Goal: Task Accomplishment & Management: Manage account settings

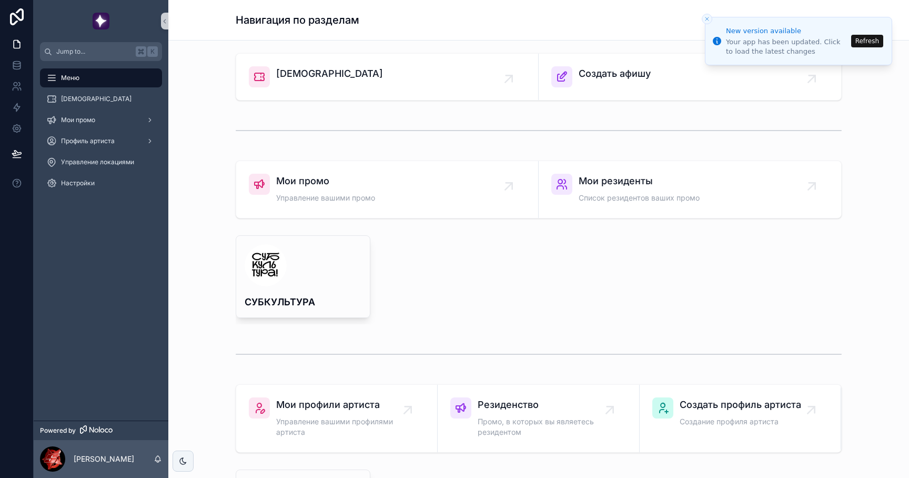
click at [864, 40] on button "Refresh" at bounding box center [867, 41] width 32 height 13
click at [864, 40] on li "New version available Your app has been updated. Click to load the latest chang…" at bounding box center [798, 41] width 187 height 48
click at [92, 102] on div "[DEMOGRAPHIC_DATA]" at bounding box center [100, 99] width 109 height 17
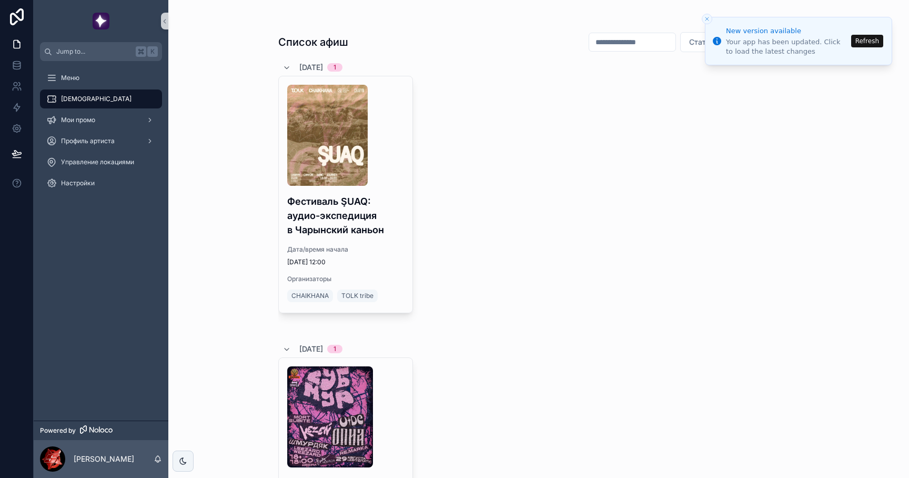
click at [709, 17] on icon "Close toast" at bounding box center [707, 19] width 6 height 6
click at [704, 17] on icon "Close toast" at bounding box center [707, 19] width 6 height 6
click at [705, 18] on icon "Close toast" at bounding box center [707, 19] width 6 height 6
click at [468, 228] on div "Фестиваль ŞUAQ: аудио-экспедиция в Чарынский каньон Дата/время начала 31.08.202…" at bounding box center [538, 204] width 521 height 256
click at [867, 40] on button "Refresh" at bounding box center [867, 41] width 32 height 13
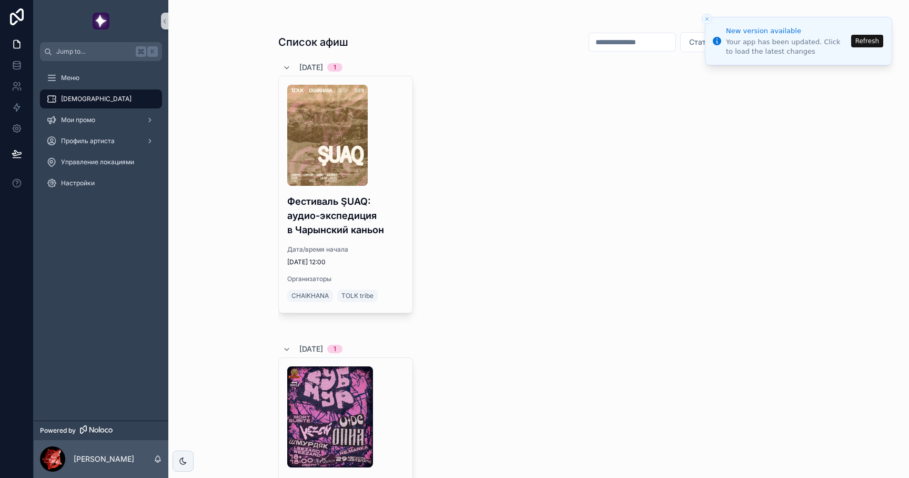
click at [860, 42] on button "Refresh" at bounding box center [867, 41] width 32 height 13
click at [101, 463] on p "[PERSON_NAME]" at bounding box center [104, 459] width 61 height 11
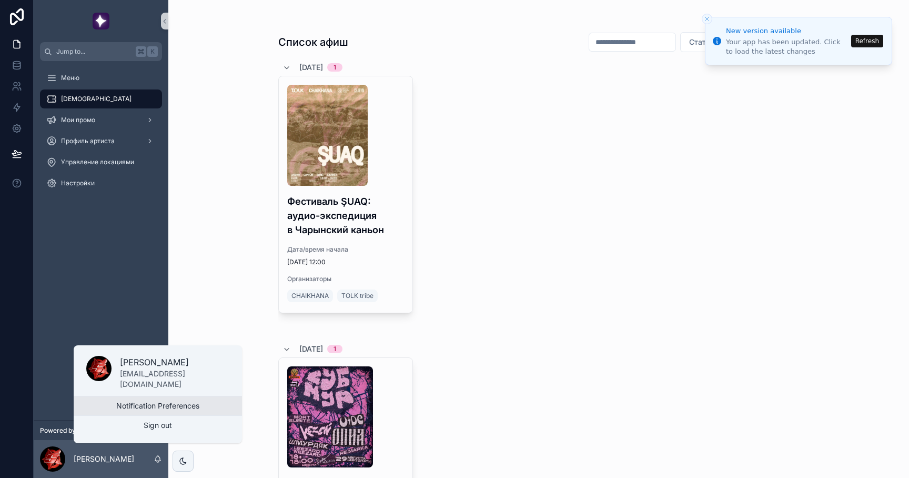
click at [122, 405] on button "Notification Preferences" at bounding box center [158, 405] width 168 height 19
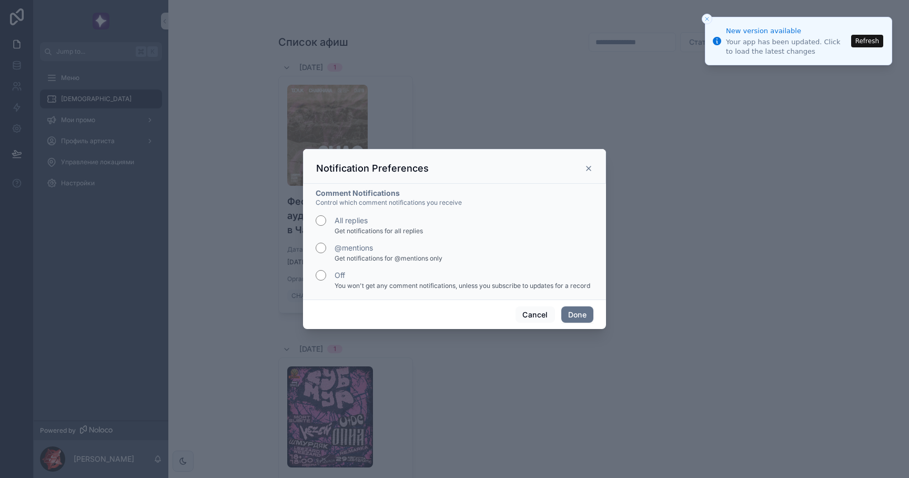
click at [590, 163] on div "Notification Preferences" at bounding box center [454, 168] width 277 height 13
click at [589, 168] on icon "scrollable content" at bounding box center [589, 168] width 4 height 4
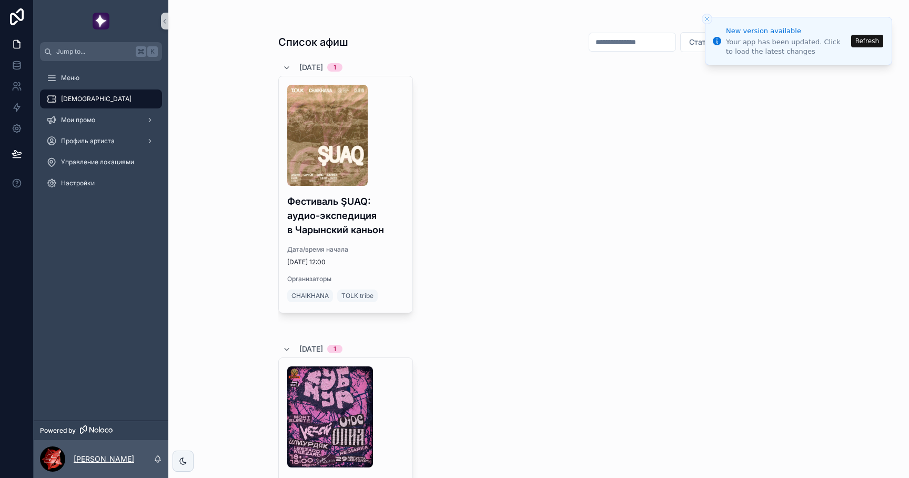
click at [104, 464] on p "[PERSON_NAME]" at bounding box center [104, 459] width 61 height 11
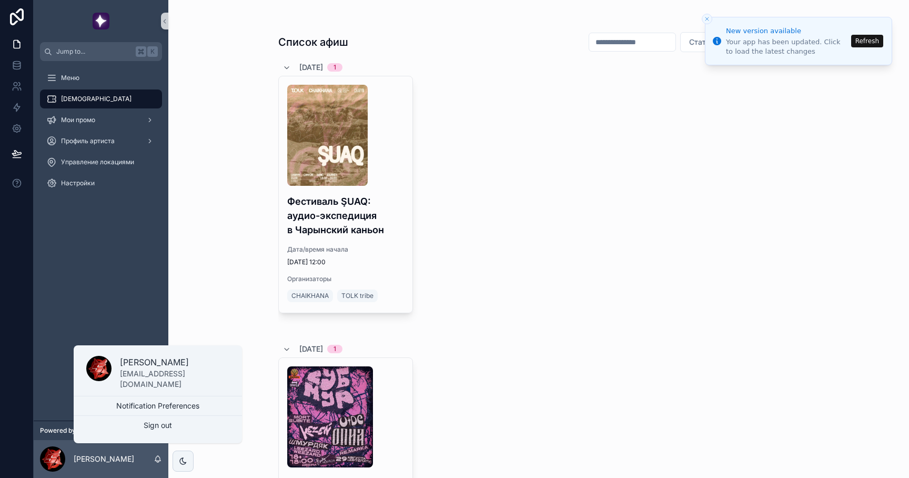
click at [128, 375] on p "muxumov0087@gmail.com" at bounding box center [174, 378] width 109 height 21
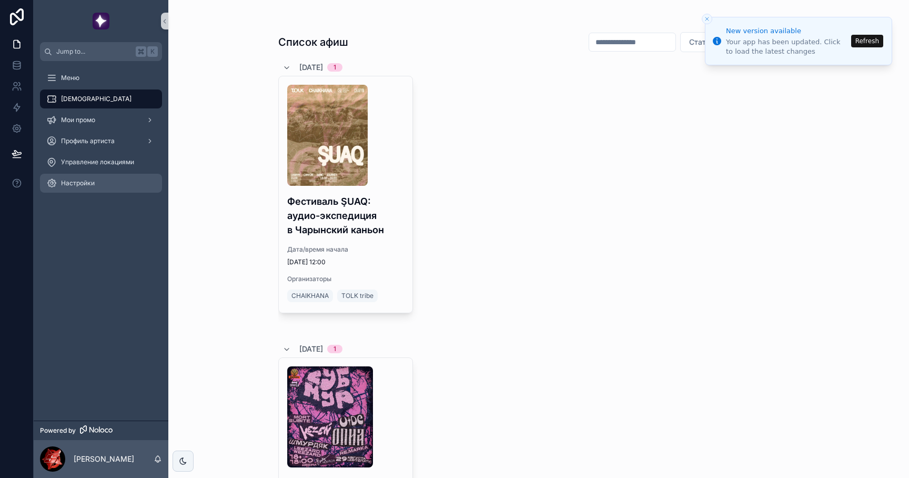
click at [101, 175] on div "Настройки" at bounding box center [100, 183] width 109 height 17
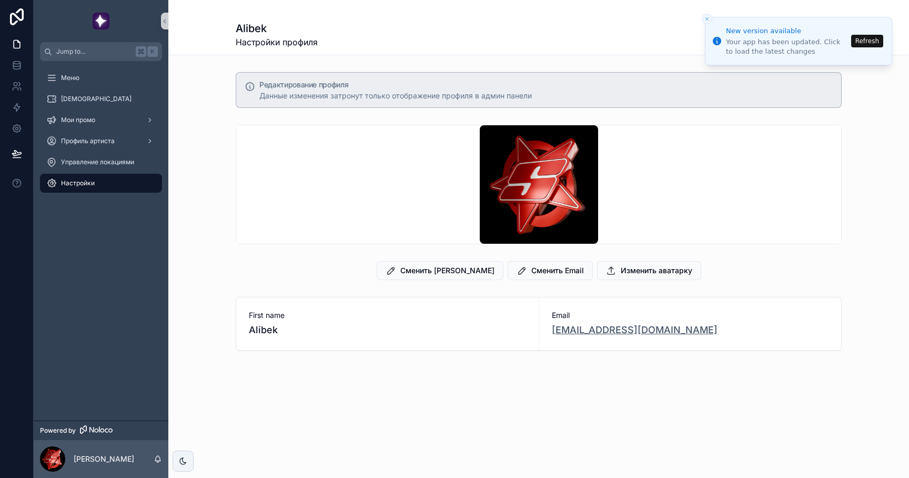
click at [603, 328] on link "muxumov0087@gmail.com" at bounding box center [635, 330] width 166 height 15
click at [705, 19] on icon "Close toast" at bounding box center [707, 19] width 6 height 6
click at [95, 447] on div "[PERSON_NAME]" at bounding box center [101, 459] width 135 height 38
click at [96, 452] on div "[PERSON_NAME]" at bounding box center [101, 459] width 135 height 38
click at [102, 459] on p "[PERSON_NAME]" at bounding box center [104, 459] width 61 height 11
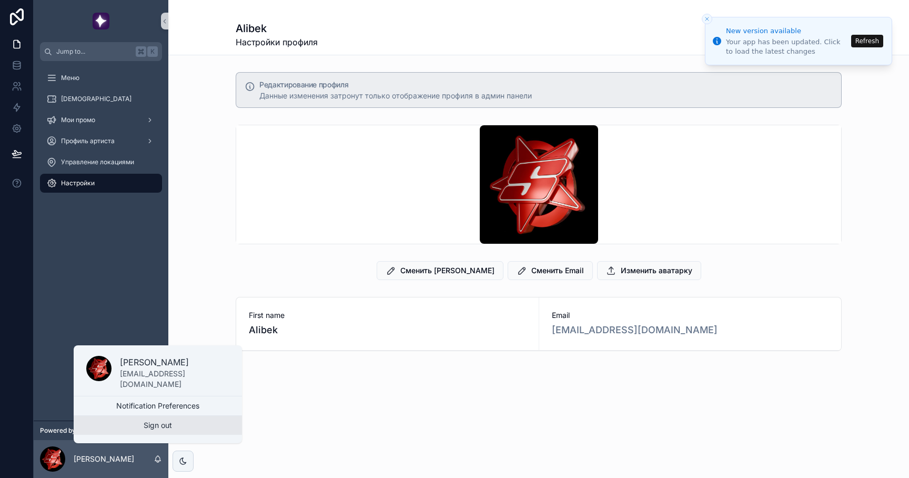
click at [130, 429] on button "Sign out" at bounding box center [158, 425] width 168 height 19
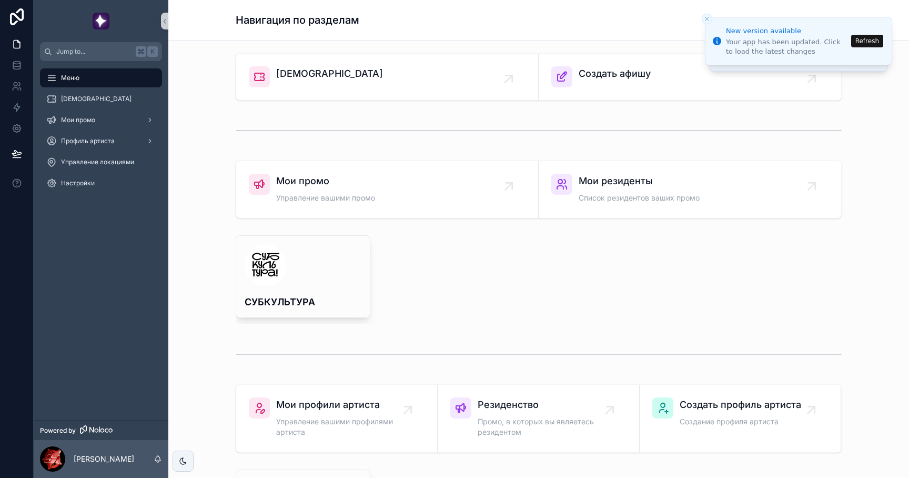
click at [708, 21] on li "New version available Your app has been updated. Click to load the latest chang…" at bounding box center [798, 41] width 187 height 48
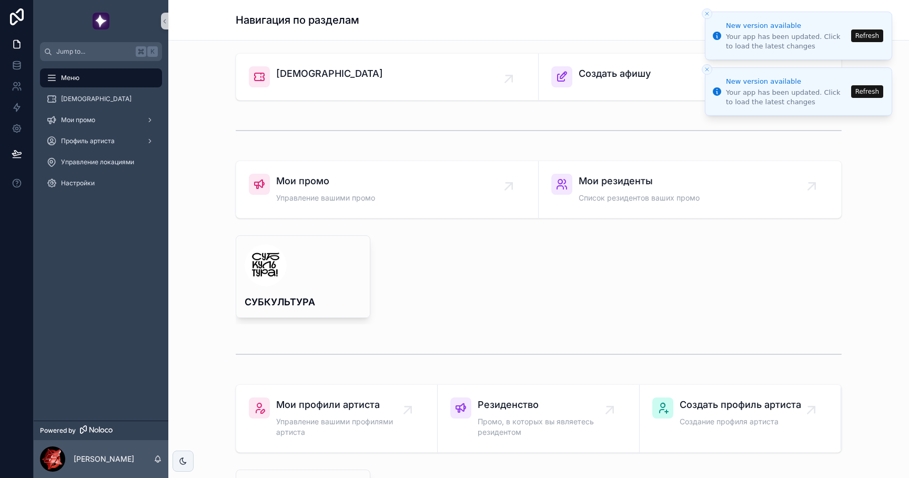
click at [707, 17] on button "Close toast" at bounding box center [707, 13] width 11 height 11
click at [707, 13] on line "Close toast" at bounding box center [707, 13] width 3 height 3
click at [872, 33] on button "Refresh" at bounding box center [867, 35] width 32 height 13
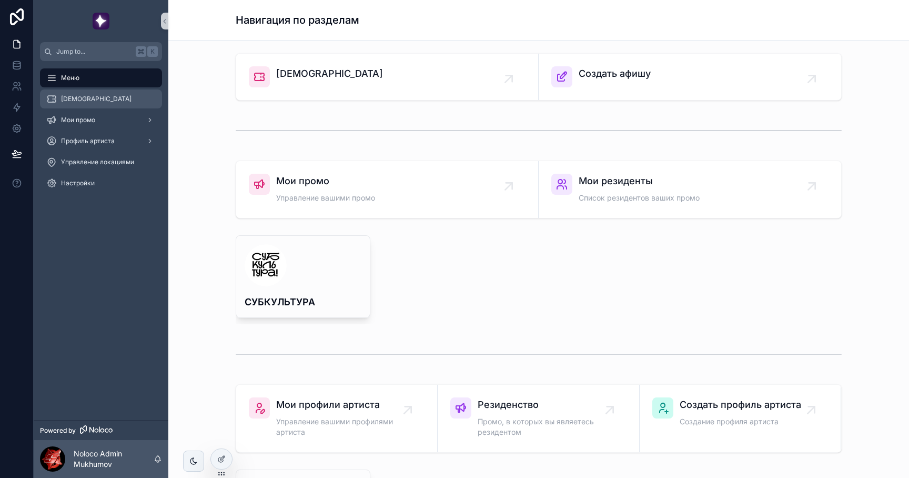
click at [108, 97] on div "[DEMOGRAPHIC_DATA]" at bounding box center [100, 99] width 109 height 17
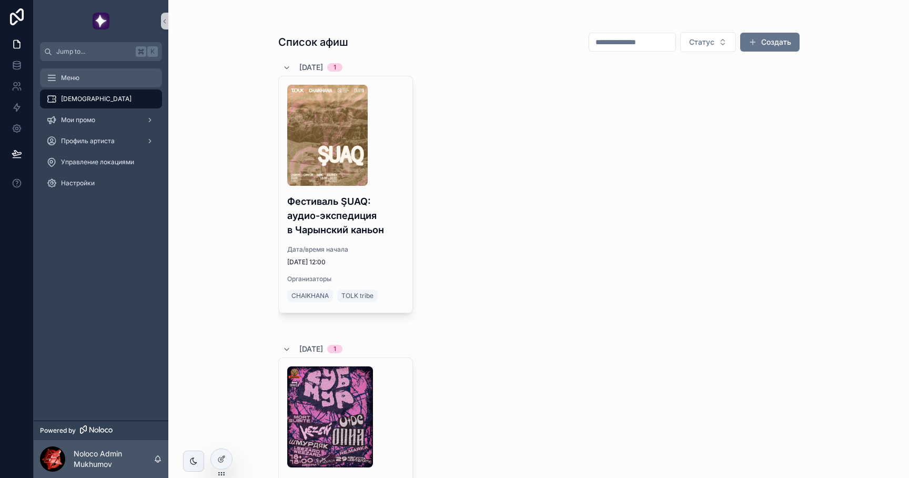
click at [108, 82] on div "Меню" at bounding box center [100, 77] width 109 height 17
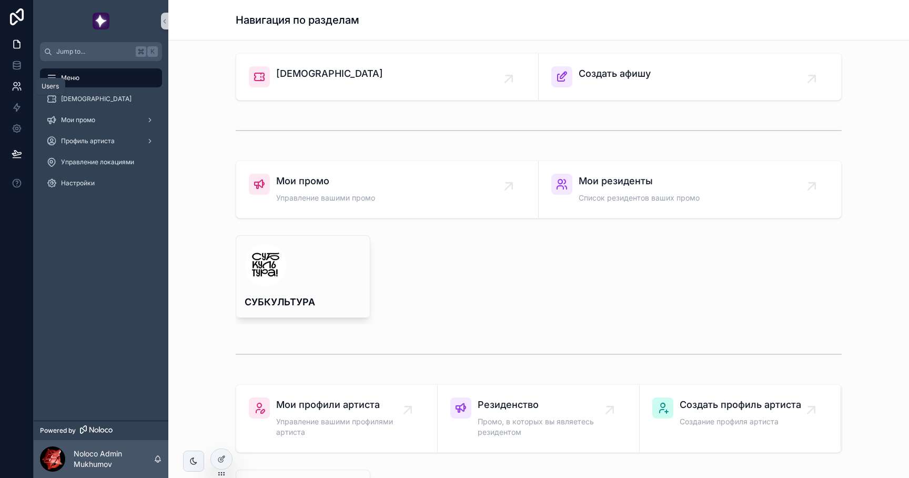
click at [21, 85] on icon at bounding box center [17, 86] width 11 height 11
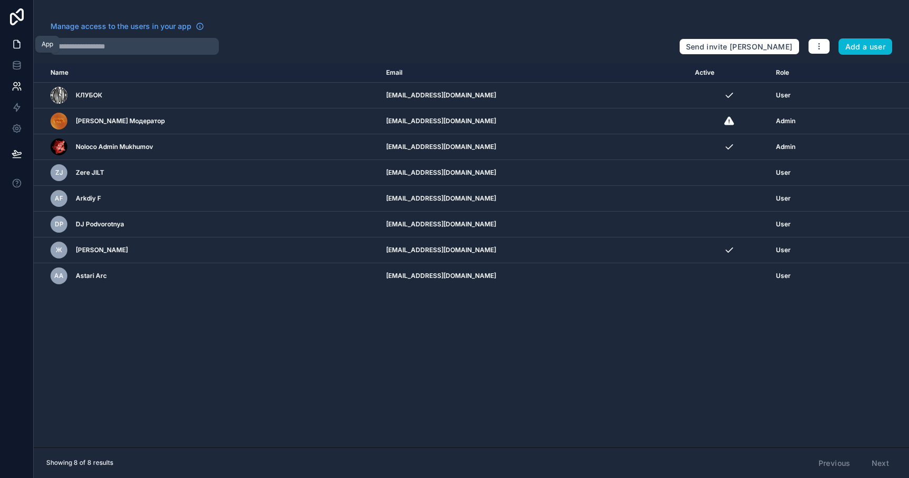
click at [21, 45] on icon at bounding box center [17, 44] width 11 height 11
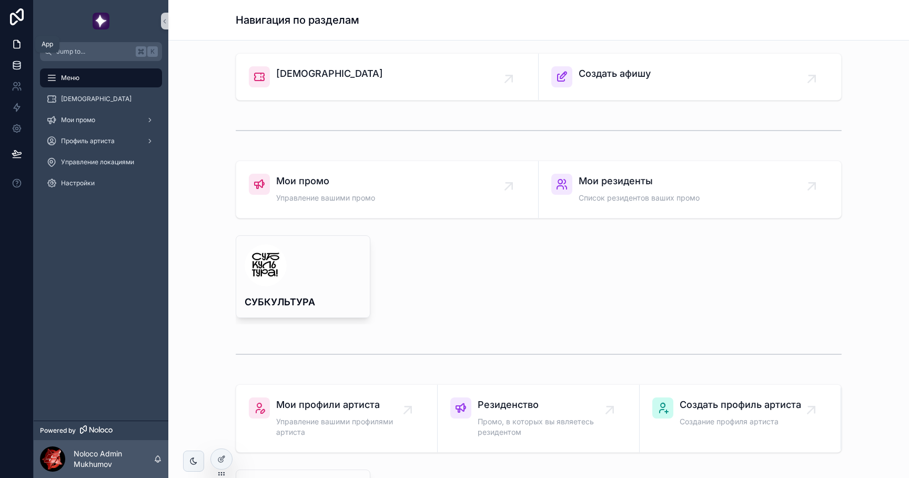
click at [25, 58] on link at bounding box center [16, 65] width 33 height 21
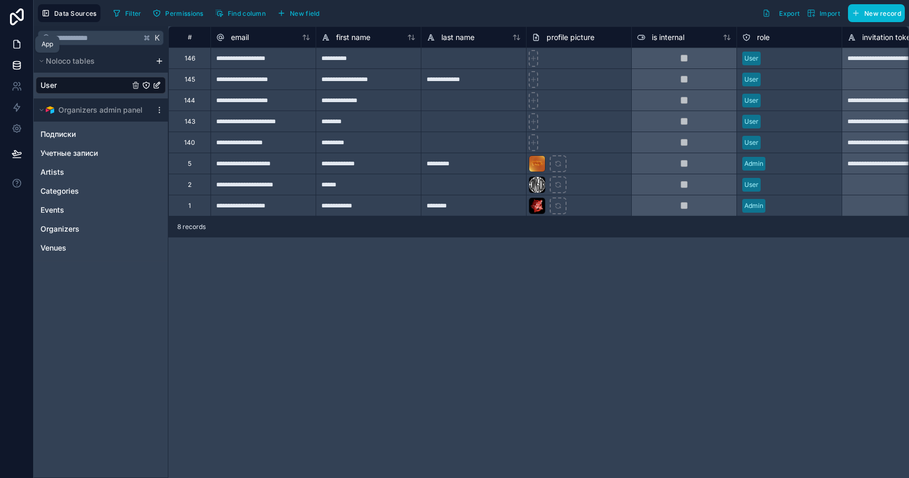
click at [23, 43] on link at bounding box center [16, 44] width 33 height 21
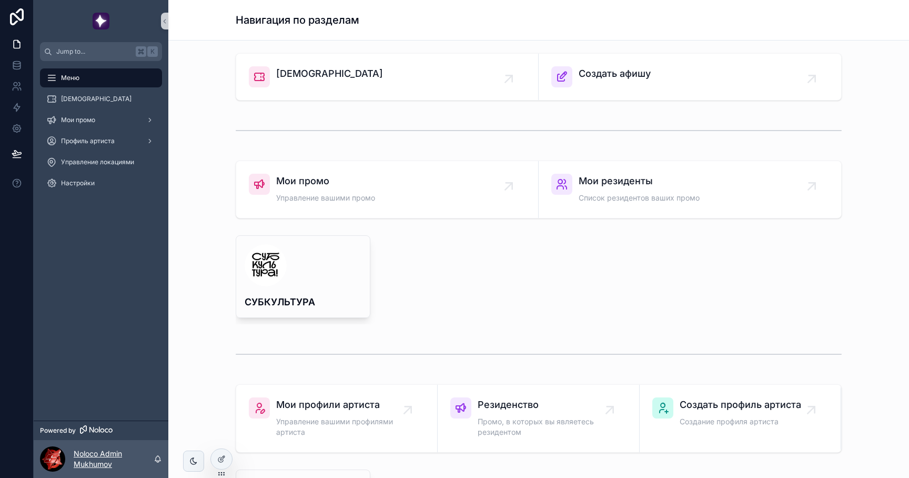
click at [86, 455] on p "Noloco Admin Mukhumov" at bounding box center [114, 458] width 80 height 21
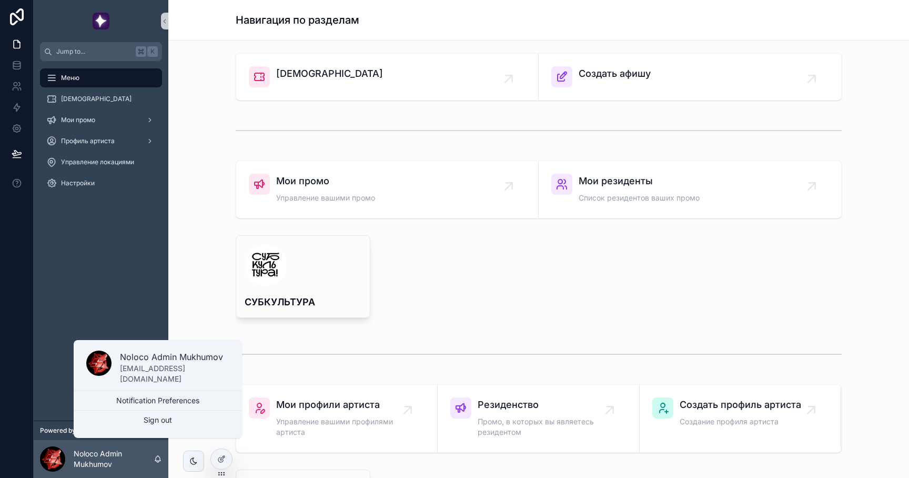
click at [185, 265] on div "СУБКУЛЬТУРА" at bounding box center [539, 279] width 724 height 97
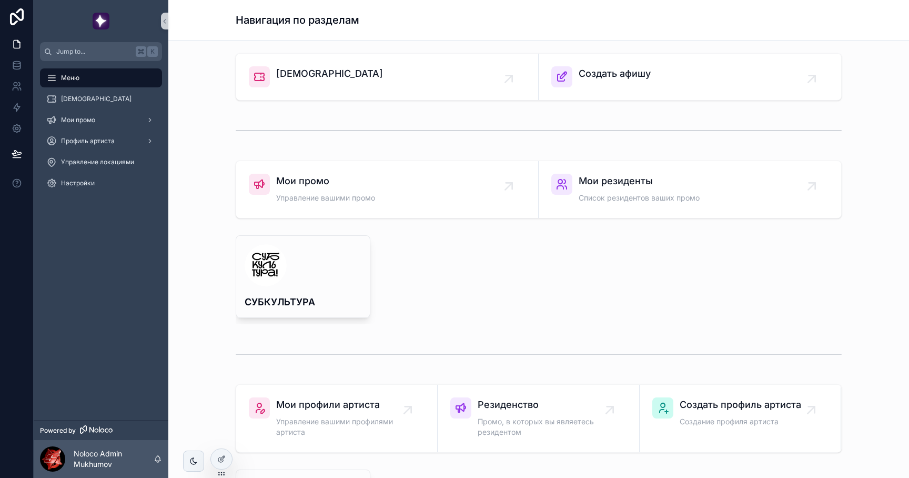
click at [74, 474] on div "Noloco Admin Mukhumov" at bounding box center [101, 459] width 135 height 38
click at [98, 192] on link "Настройки" at bounding box center [101, 183] width 122 height 19
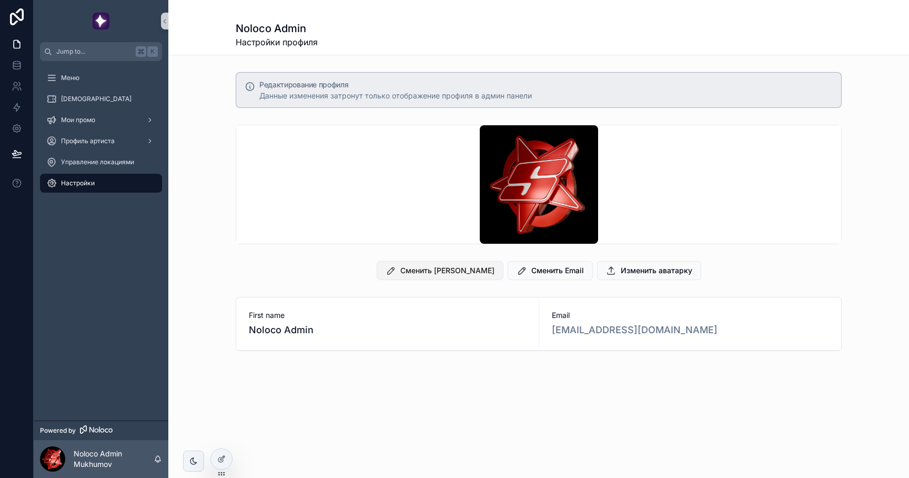
click at [446, 273] on span "Сменить Имя" at bounding box center [447, 270] width 94 height 11
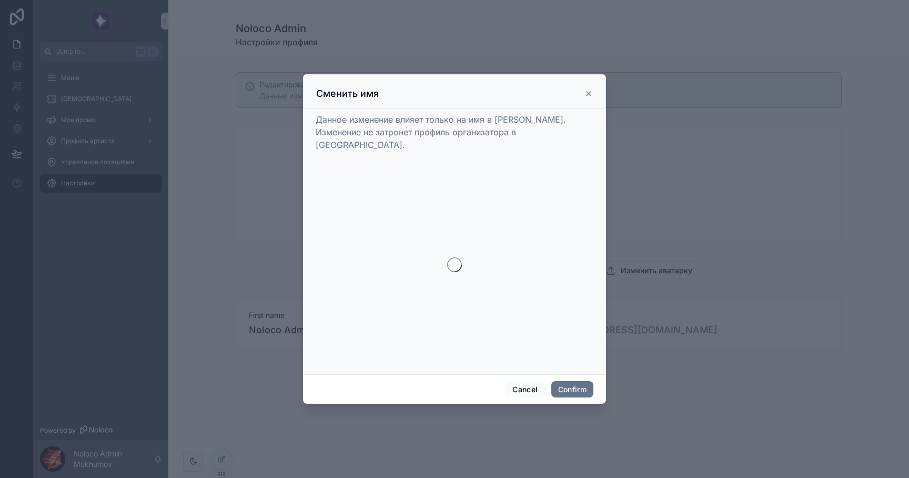
click at [589, 96] on icon at bounding box center [589, 94] width 4 height 4
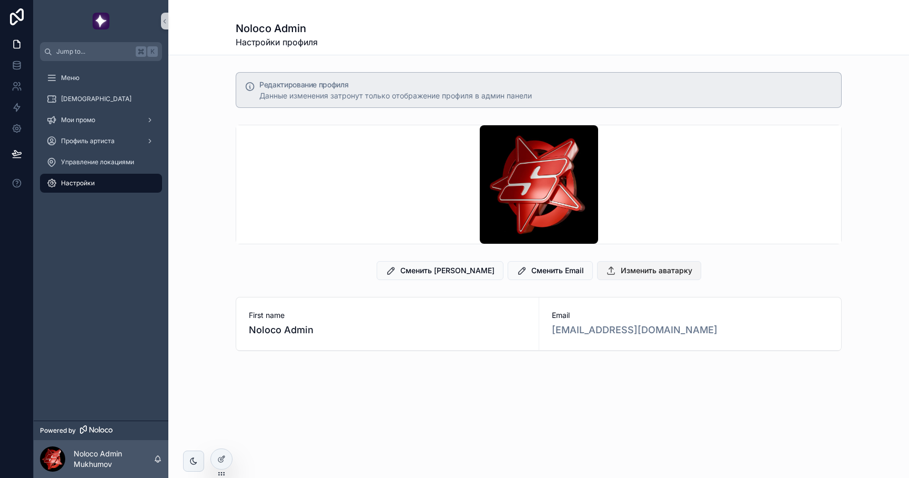
click at [621, 265] on span "Изменить аватарку" at bounding box center [657, 270] width 72 height 11
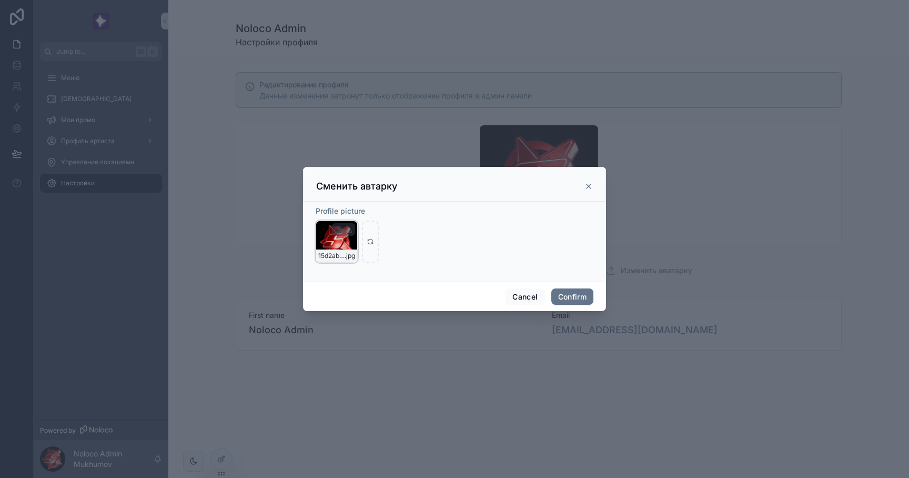
click at [338, 228] on icon "button" at bounding box center [338, 229] width 8 height 8
click at [363, 212] on icon "button" at bounding box center [360, 210] width 8 height 8
click at [359, 213] on icon "button" at bounding box center [360, 210] width 8 height 8
click at [359, 208] on icon "button" at bounding box center [360, 208] width 2 height 2
click at [361, 210] on icon "button" at bounding box center [361, 211] width 0 height 2
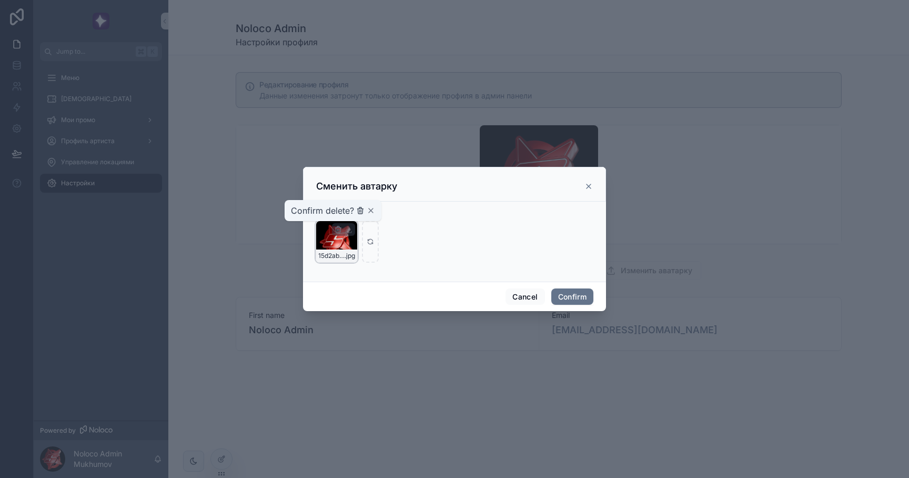
click at [361, 210] on icon "button" at bounding box center [361, 211] width 0 height 2
click at [375, 210] on icon "button" at bounding box center [371, 210] width 8 height 8
click at [371, 229] on div at bounding box center [370, 241] width 17 height 42
click at [371, 239] on icon at bounding box center [370, 240] width 5 height 2
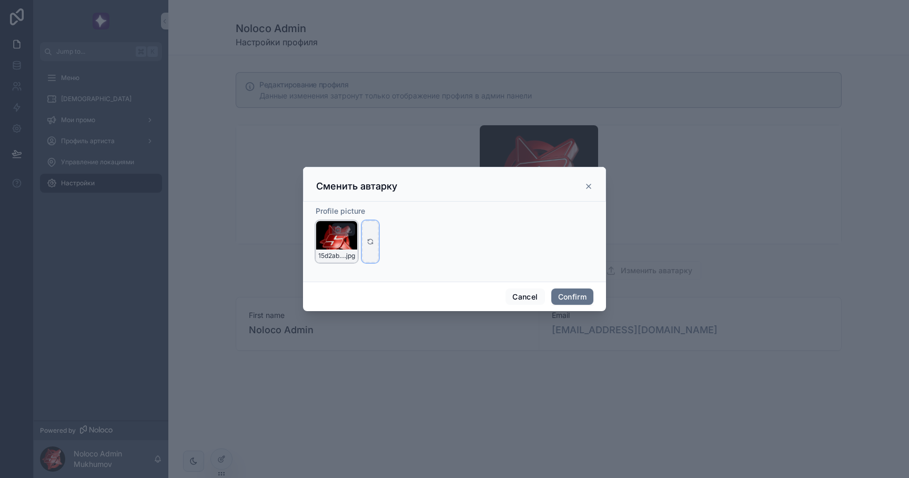
type input "**********"
click at [561, 297] on button "Confirm" at bounding box center [572, 296] width 42 height 17
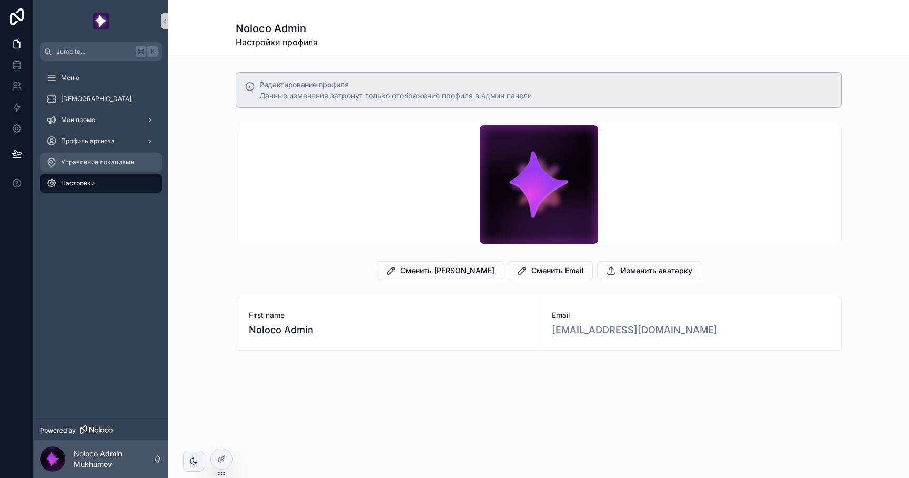
click at [95, 167] on div "Управление локациями" at bounding box center [100, 162] width 109 height 17
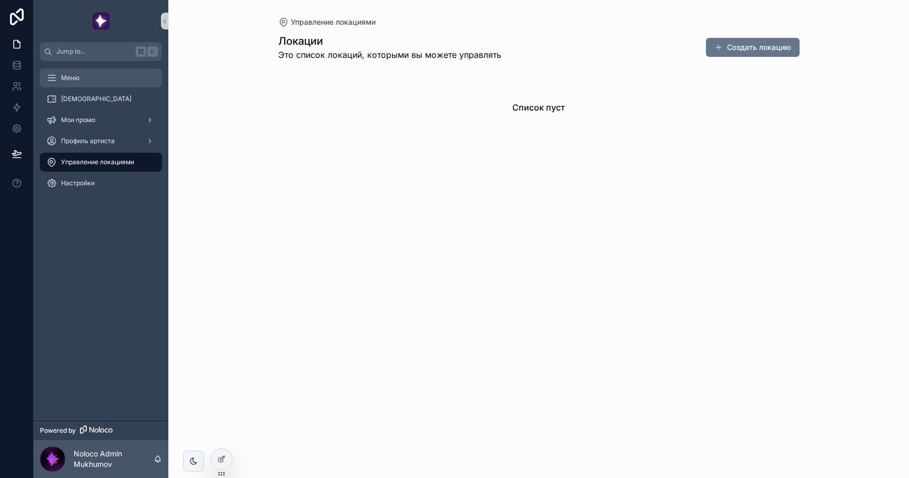
click at [103, 85] on div "Меню" at bounding box center [100, 77] width 109 height 17
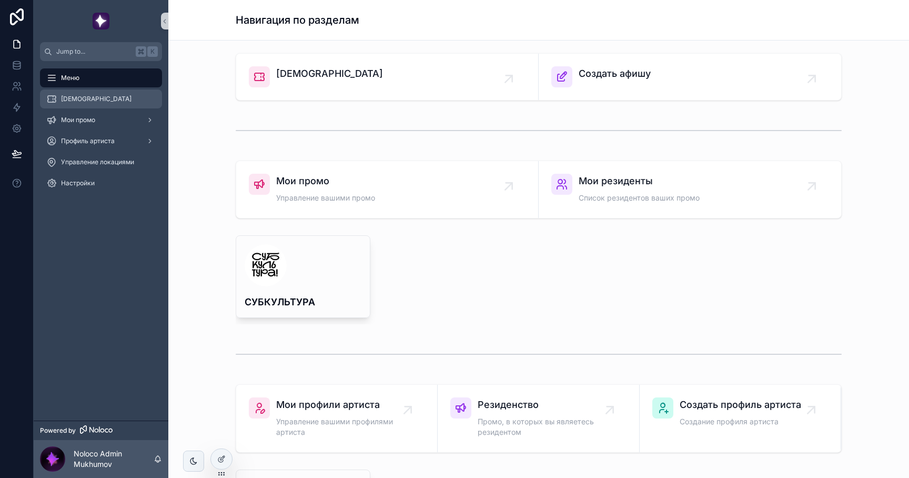
click at [106, 104] on div "[DEMOGRAPHIC_DATA]" at bounding box center [100, 99] width 109 height 17
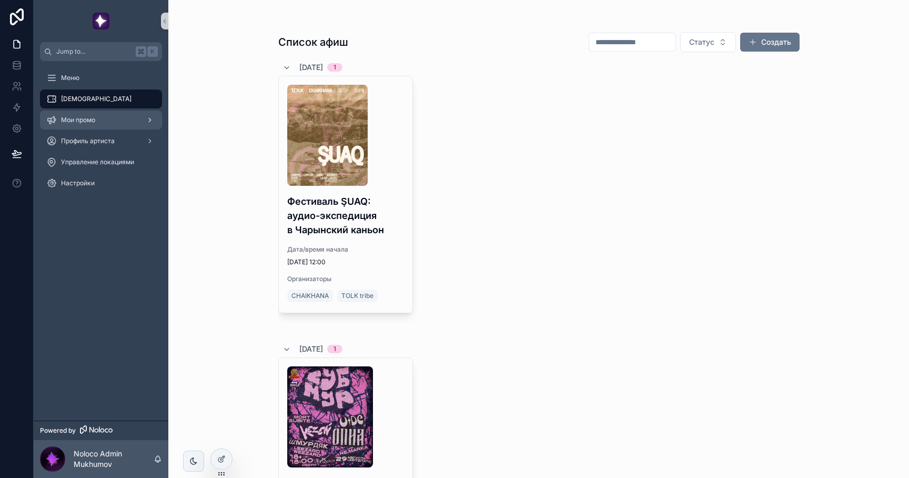
click at [103, 123] on div "Мои промо" at bounding box center [100, 120] width 109 height 17
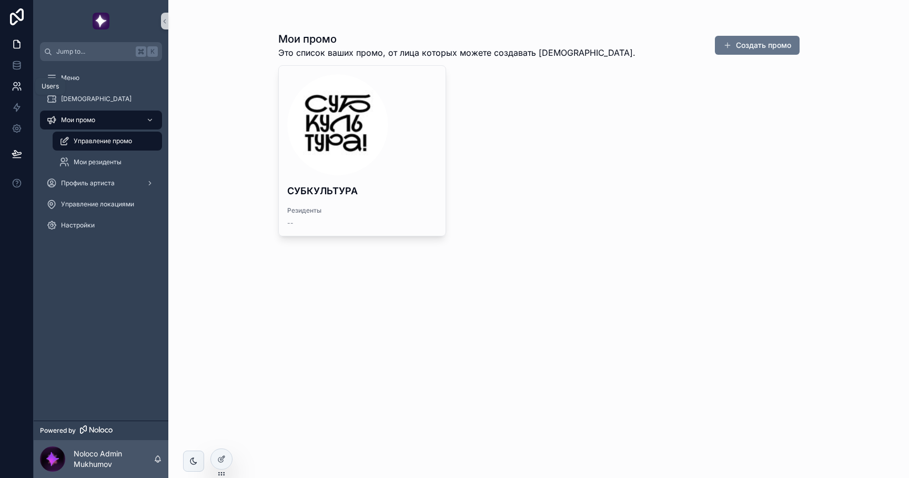
click at [15, 88] on icon at bounding box center [15, 89] width 5 height 3
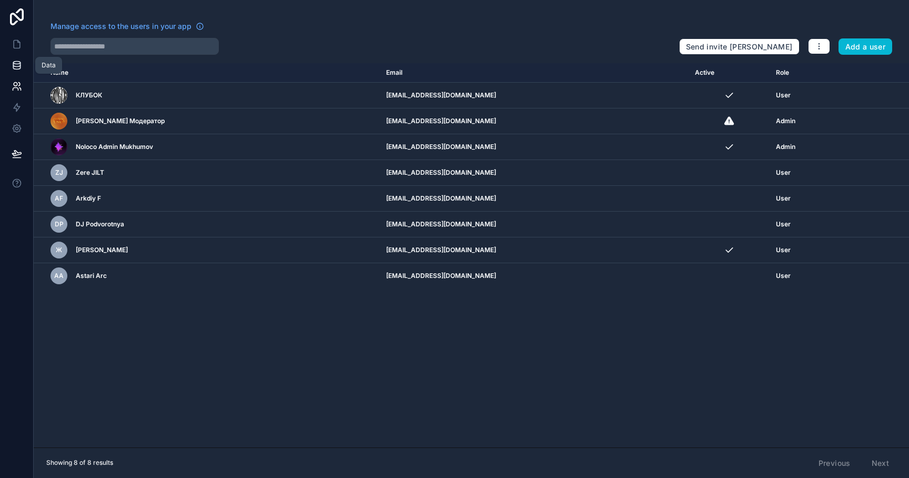
click at [19, 70] on icon at bounding box center [17, 65] width 11 height 11
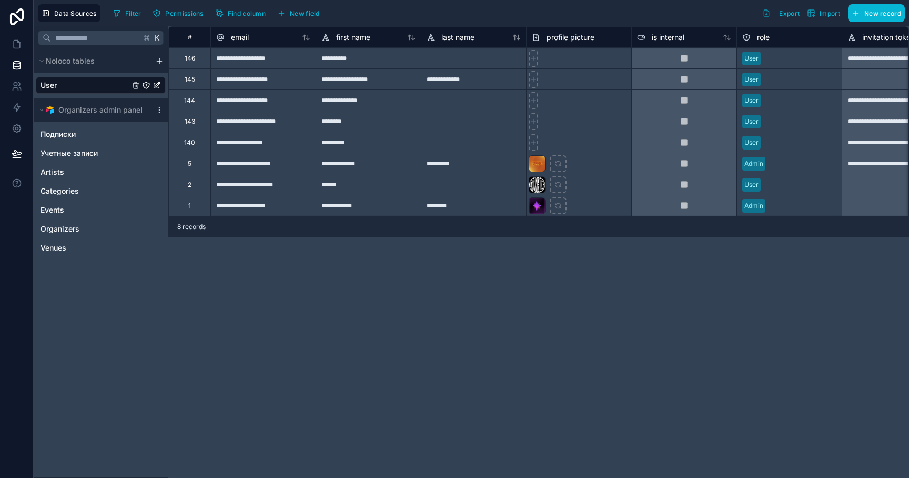
click at [80, 162] on div "Подписки Учетные записи Artists Categories Events Organizers Venues" at bounding box center [101, 189] width 130 height 135
click at [82, 157] on span "Учетные записи" at bounding box center [69, 153] width 57 height 11
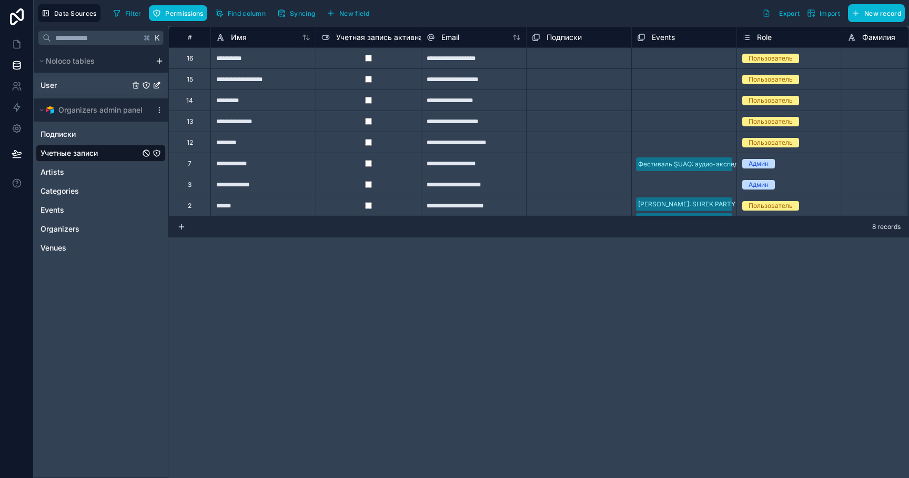
click at [96, 88] on link "User" at bounding box center [101, 85] width 130 height 17
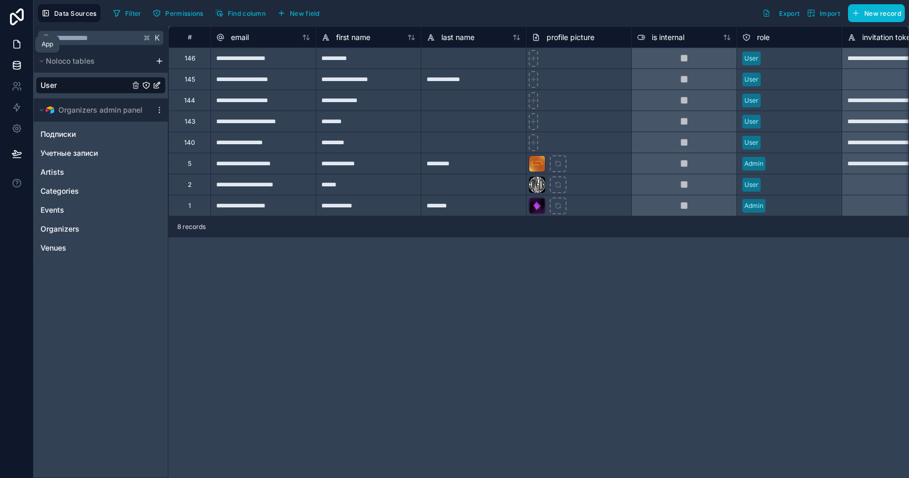
click at [22, 53] on link at bounding box center [16, 44] width 33 height 21
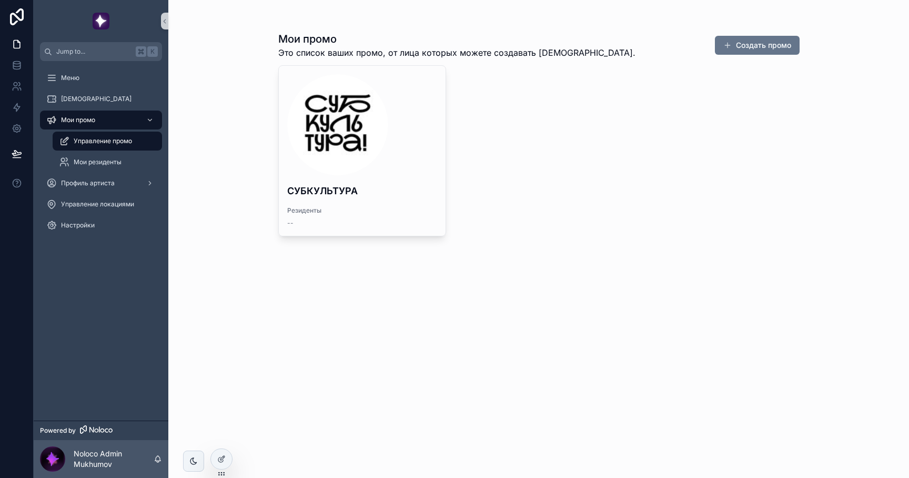
click at [53, 458] on div "scrollable content" at bounding box center [52, 458] width 25 height 25
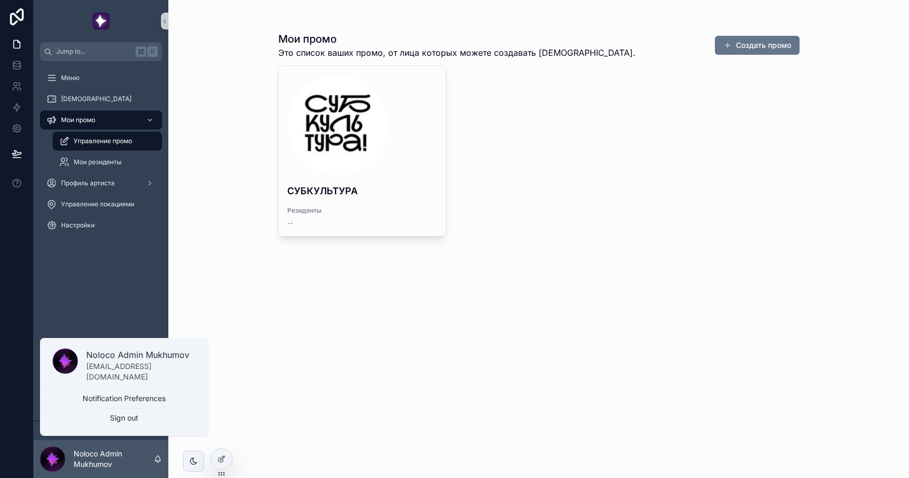
click at [111, 370] on p "hello@eventgram.app" at bounding box center [140, 371] width 109 height 21
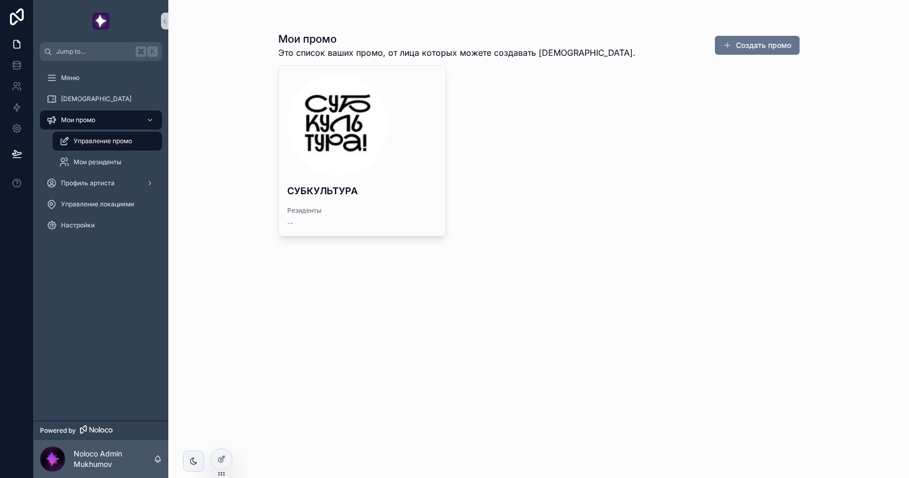
click at [237, 289] on div "Мои промо Это список ваших промо, от лица которых можете создавать афиши. Созда…" at bounding box center [538, 239] width 741 height 478
click at [105, 81] on div "Меню" at bounding box center [100, 77] width 109 height 17
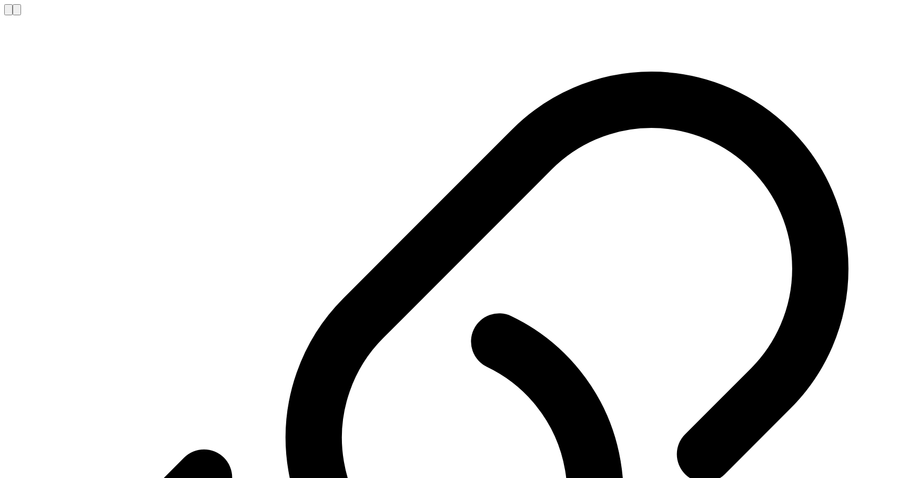
click at [581, 17] on div at bounding box center [454, 479] width 901 height 929
